Goal: Register for event/course

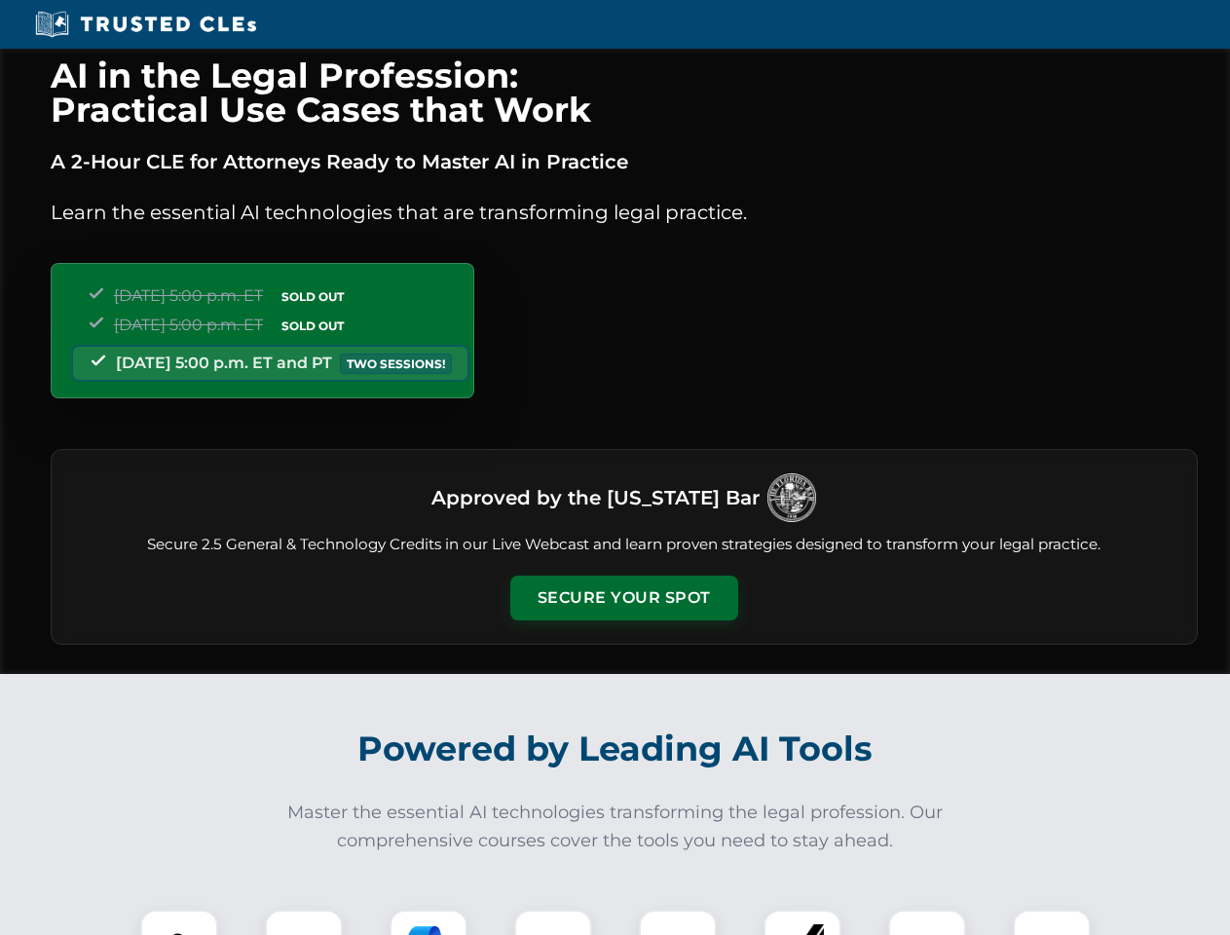
click at [623, 598] on button "Secure Your Spot" at bounding box center [624, 598] width 228 height 45
click at [179, 922] on img at bounding box center [179, 948] width 56 height 56
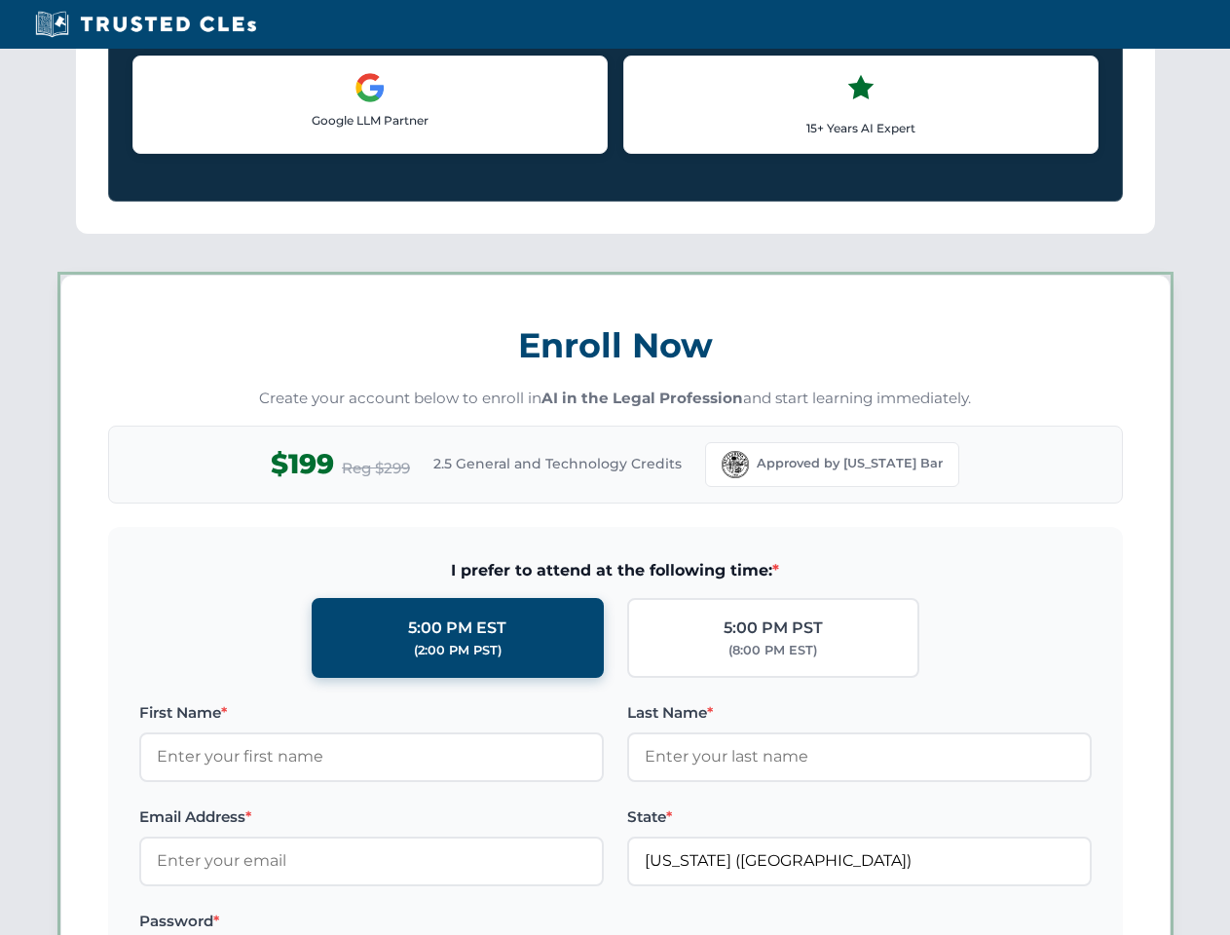
click at [429, 922] on label "Password *" at bounding box center [371, 921] width 465 height 23
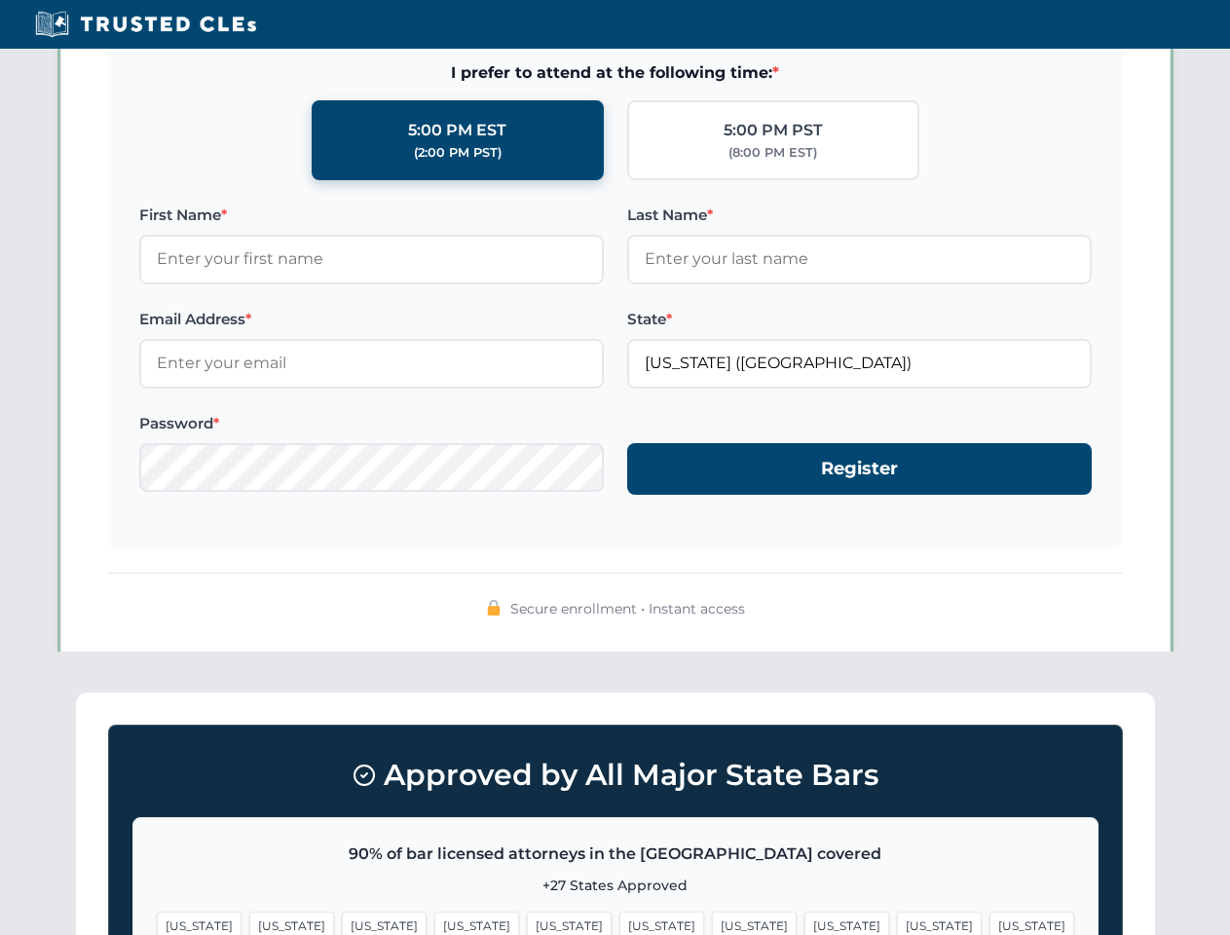
click at [897, 922] on span "[US_STATE]" at bounding box center [939, 926] width 85 height 28
